Goal: Answer question/provide support

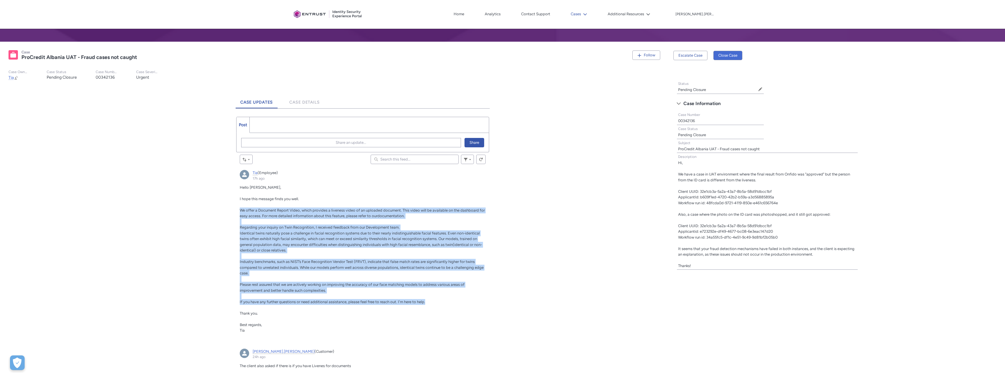
click at [587, 13] on icon at bounding box center [585, 14] width 4 height 4
drag, startPoint x: 595, startPoint y: 28, endPoint x: 622, endPoint y: 27, distance: 27.0
click at [595, 28] on link "My Open Cases" at bounding box center [594, 27] width 51 height 12
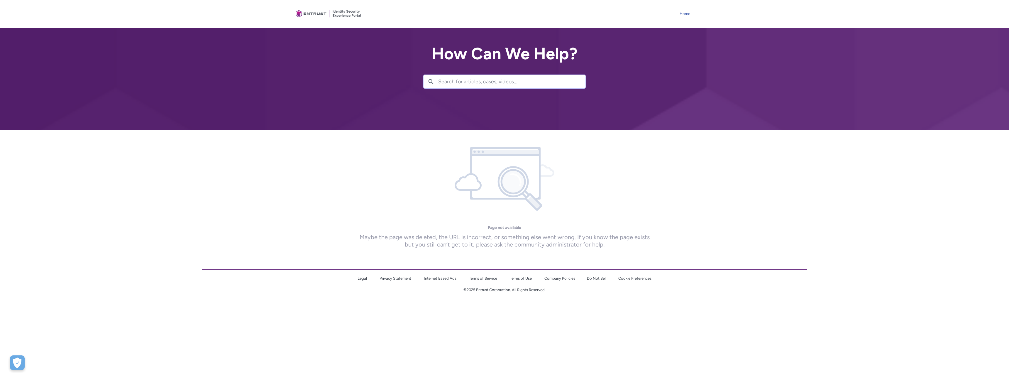
click at [679, 12] on link "Home" at bounding box center [684, 13] width 13 height 9
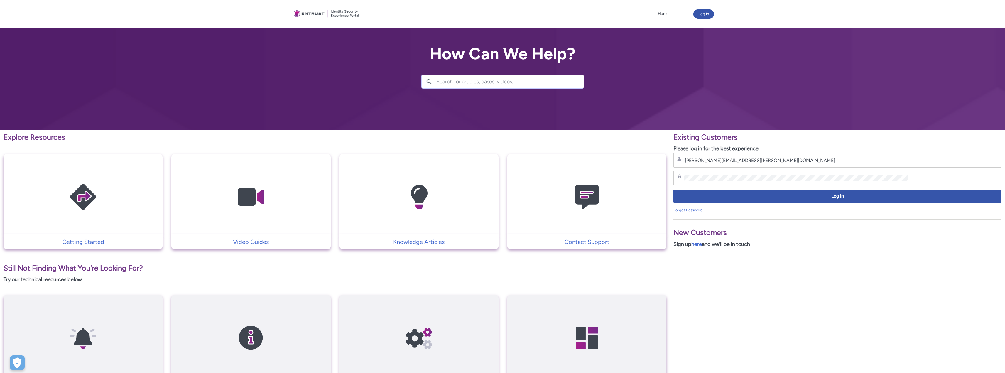
click at [823, 203] on div "Log in" at bounding box center [837, 197] width 328 height 19
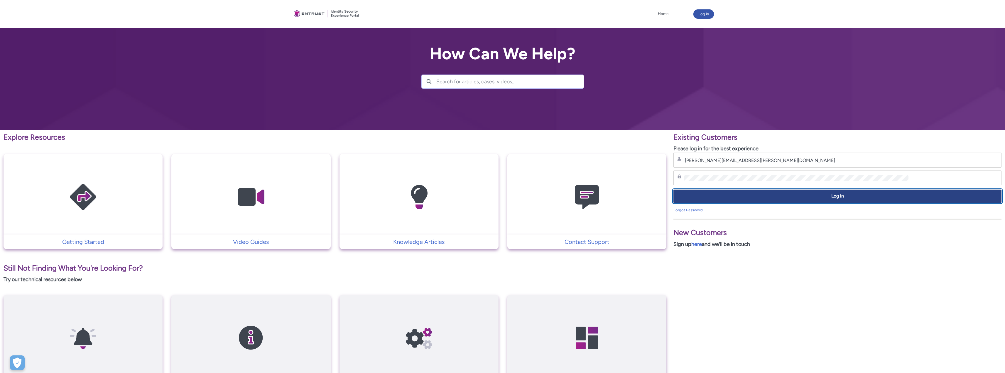
click at [825, 196] on span "Log in" at bounding box center [837, 196] width 320 height 7
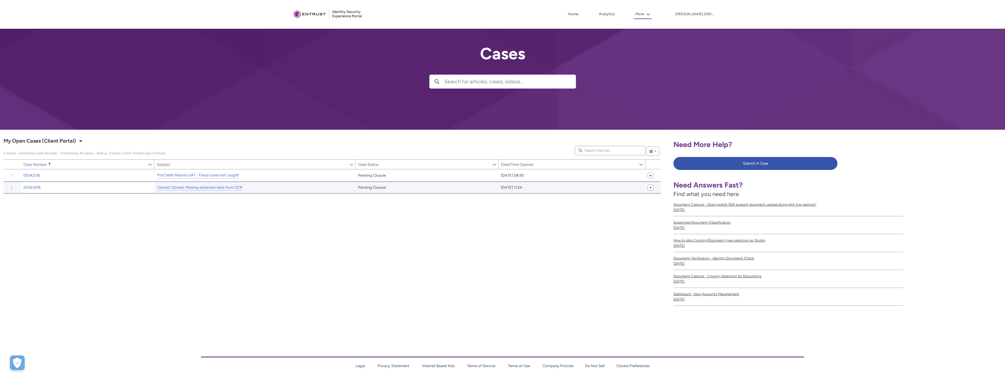
click at [27, 184] on th "00343518" at bounding box center [87, 187] width 133 height 12
click at [31, 187] on link "00343518" at bounding box center [31, 188] width 17 height 6
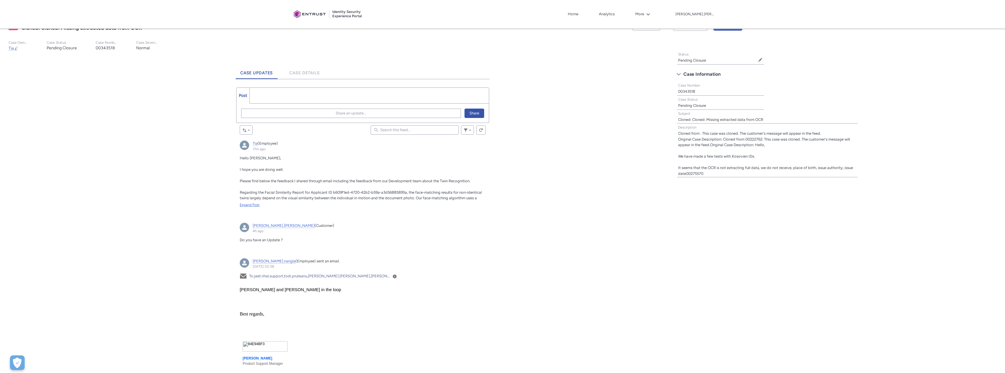
click at [248, 202] on div "Expand Post" at bounding box center [363, 204] width 246 height 5
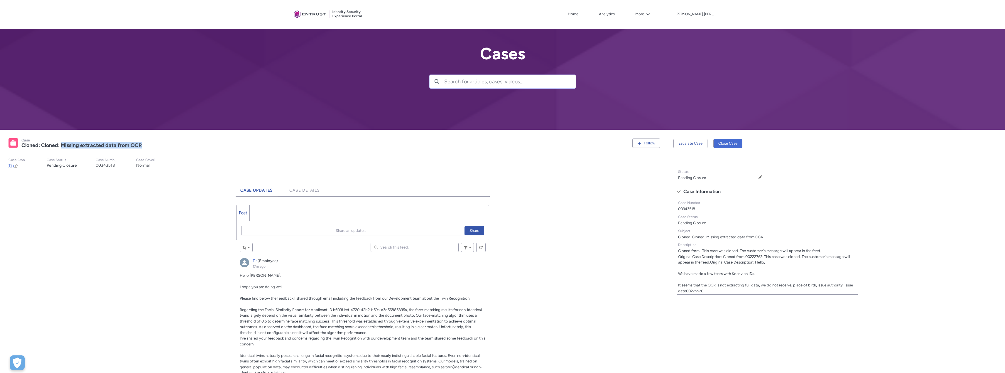
drag, startPoint x: 151, startPoint y: 146, endPoint x: 62, endPoint y: 146, distance: 89.5
click at [62, 146] on div "Cloned: Cloned: Missing extracted data from OCR" at bounding box center [324, 145] width 607 height 7
copy lightning-formatted-text "Missing extracted data from OCR"
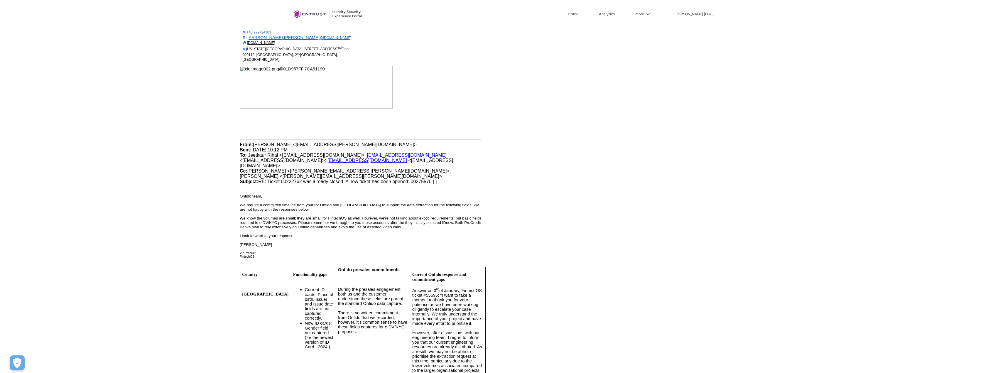
scroll to position [2612, 0]
drag, startPoint x: 241, startPoint y: 167, endPoint x: 295, endPoint y: 169, distance: 54.0
click at [295, 169] on div "Hi [PERSON_NAME], Would you be able to share the ticket number please? We are u…" at bounding box center [362, 76] width 246 height 1870
drag, startPoint x: 479, startPoint y: -1186, endPoint x: 278, endPoint y: 124, distance: 1324.6
click at [346, 143] on div "From: [PERSON_NAME] <[EMAIL_ADDRESS][PERSON_NAME][DOMAIN_NAME]> Sent: [DATE] 10…" at bounding box center [362, 164] width 246 height 42
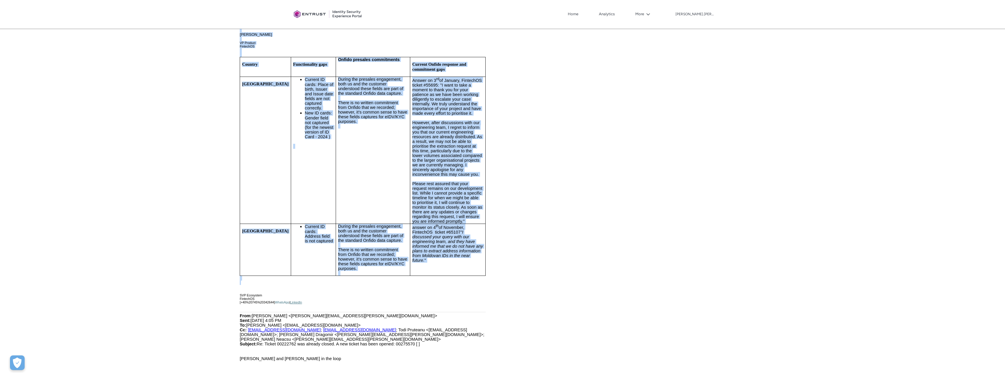
scroll to position [2846, 0]
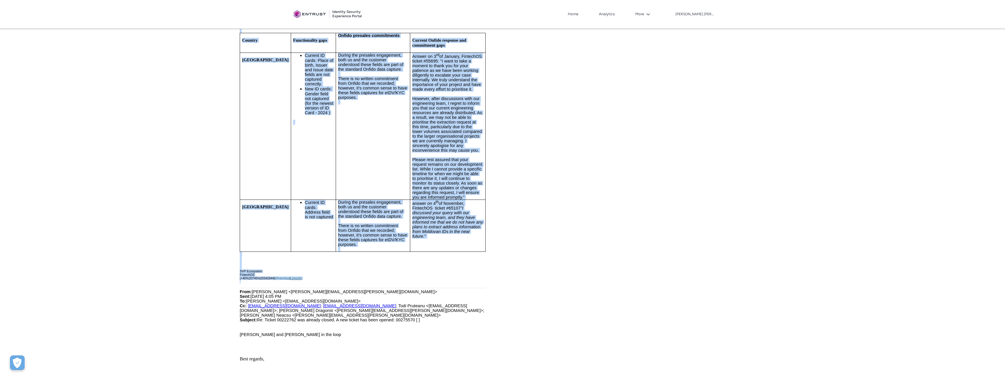
drag, startPoint x: 241, startPoint y: -112, endPoint x: 372, endPoint y: 228, distance: 363.8
copy div "lor: Ipsu Dolorsit <amet.consecte@adipiscin.eli> Sedd: Eiusmodt, Incidid 99, 61…"
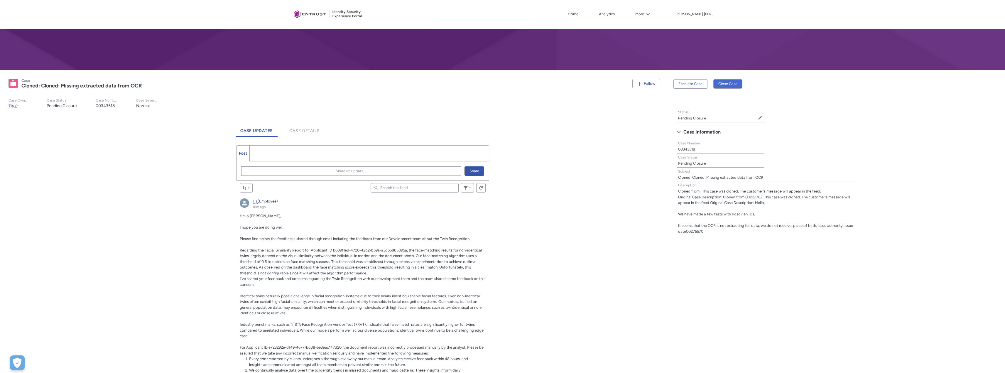
scroll to position [0, 0]
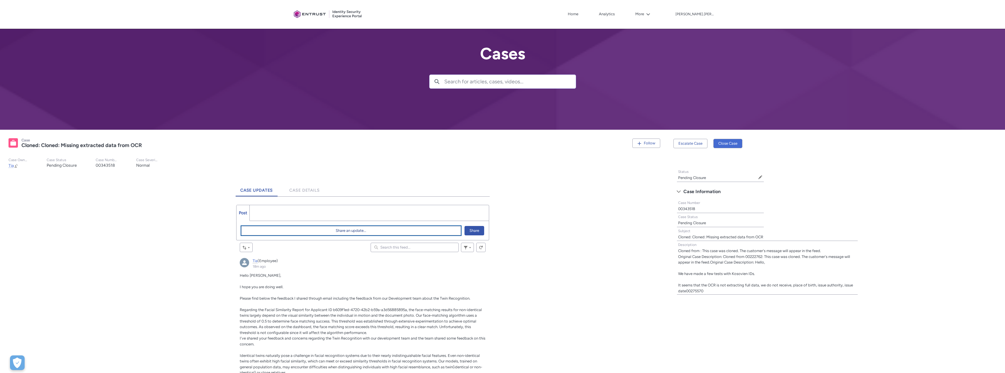
click at [265, 229] on button "Share an update..." at bounding box center [351, 230] width 220 height 9
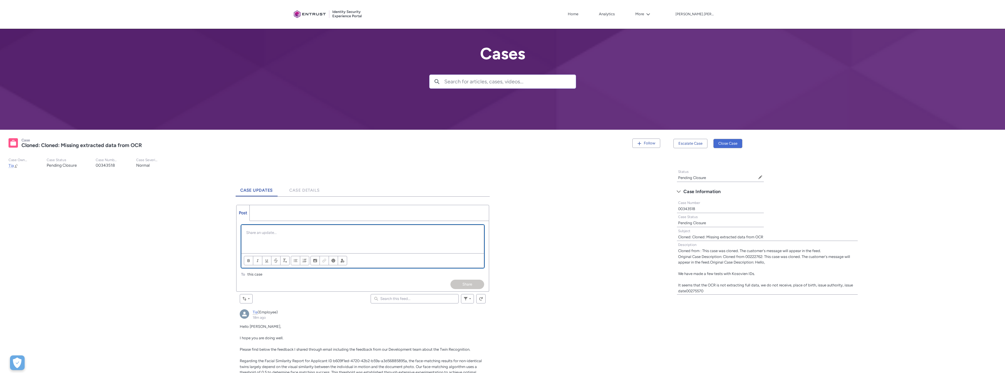
click at [274, 235] on p "Chatter Publisher" at bounding box center [362, 233] width 233 height 6
paste div "Chatter Publisher"
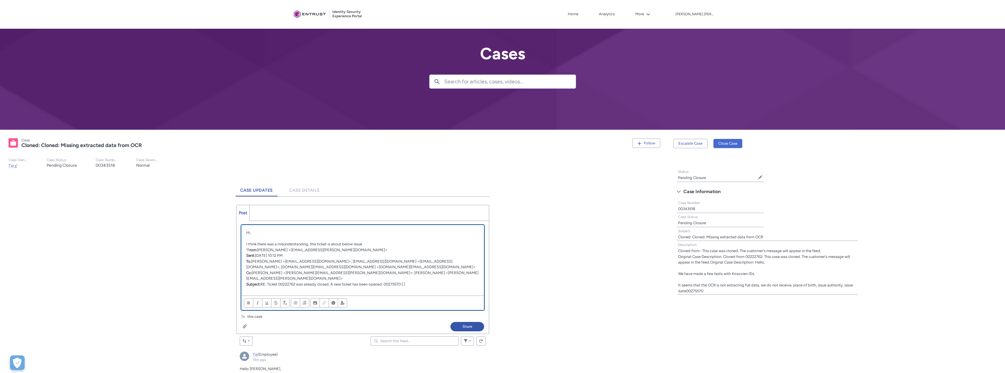
click at [376, 241] on p "Chatter Publisher" at bounding box center [362, 239] width 233 height 6
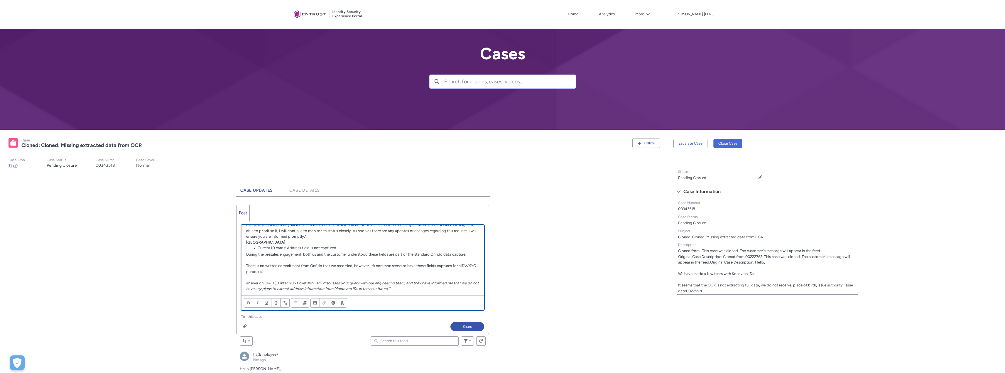
scroll to position [296, 0]
click at [474, 325] on button "Share" at bounding box center [467, 326] width 34 height 9
